Goal: Task Accomplishment & Management: Complete application form

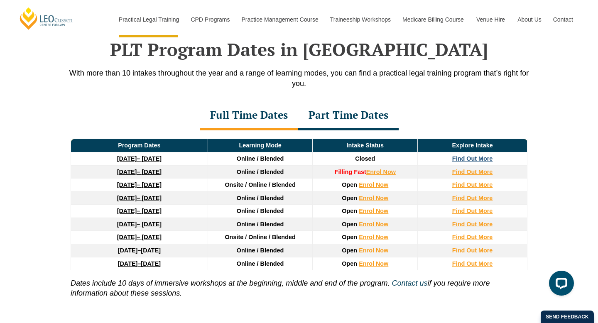
click at [473, 161] on strong "Find Out More" at bounding box center [472, 158] width 41 height 7
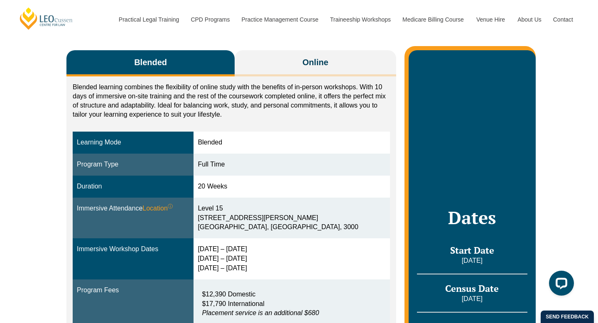
scroll to position [129, 0]
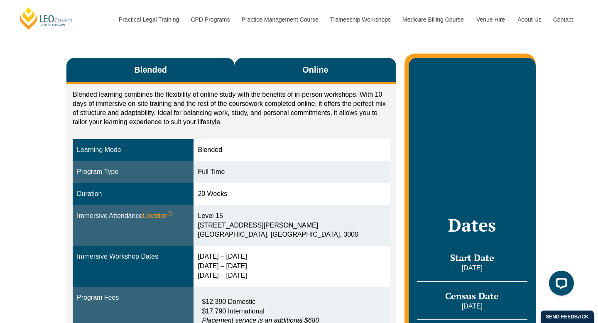
click at [313, 70] on span "Online" at bounding box center [315, 70] width 26 height 12
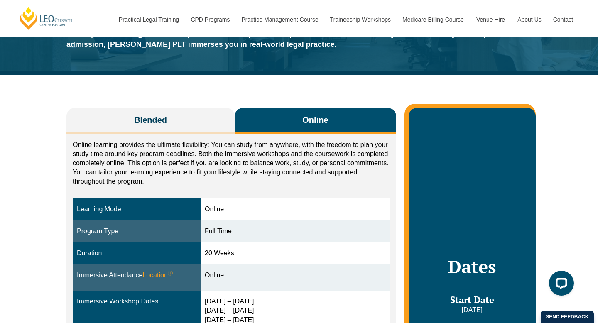
scroll to position [0, 0]
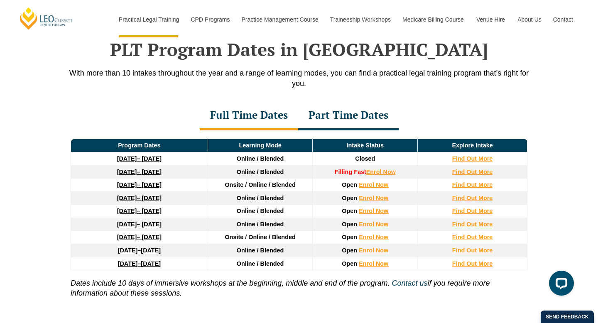
click at [360, 115] on div "Part Time Dates" at bounding box center [348, 115] width 100 height 29
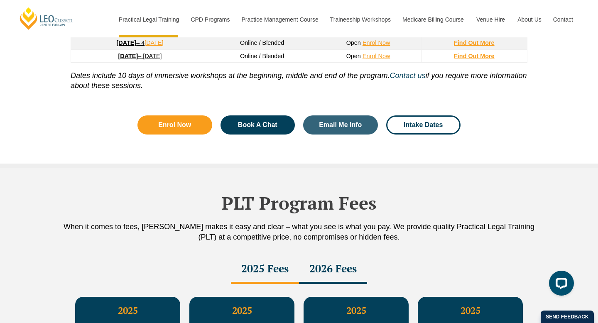
scroll to position [1222, 0]
